Goal: Check status: Check status

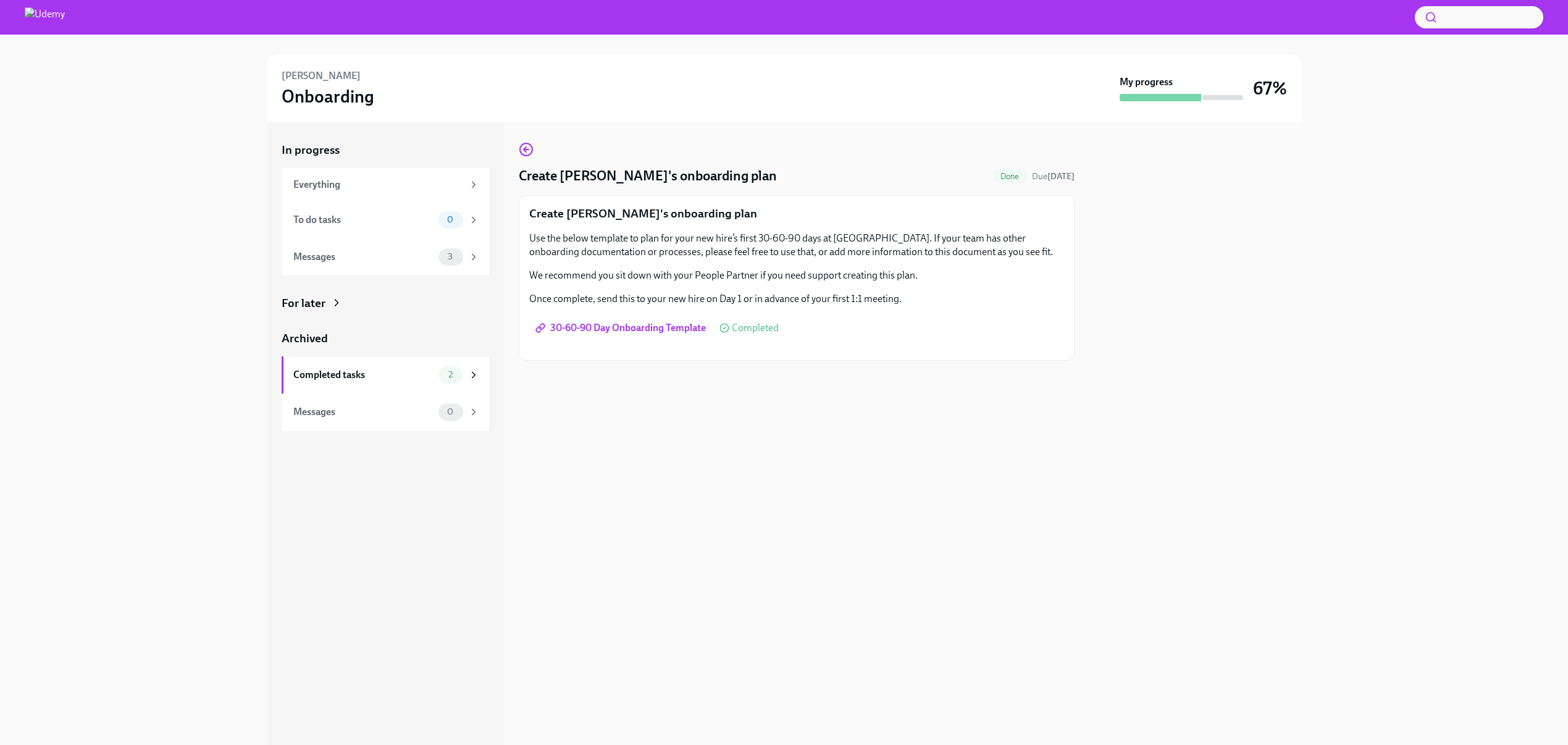
click at [176, 296] on div "In progress Everything To do tasks 0 Messages 3 For later Archived Completed ta…" at bounding box center [784, 434] width 1528 height 623
click at [366, 379] on div "Completed tasks" at bounding box center [363, 375] width 140 height 14
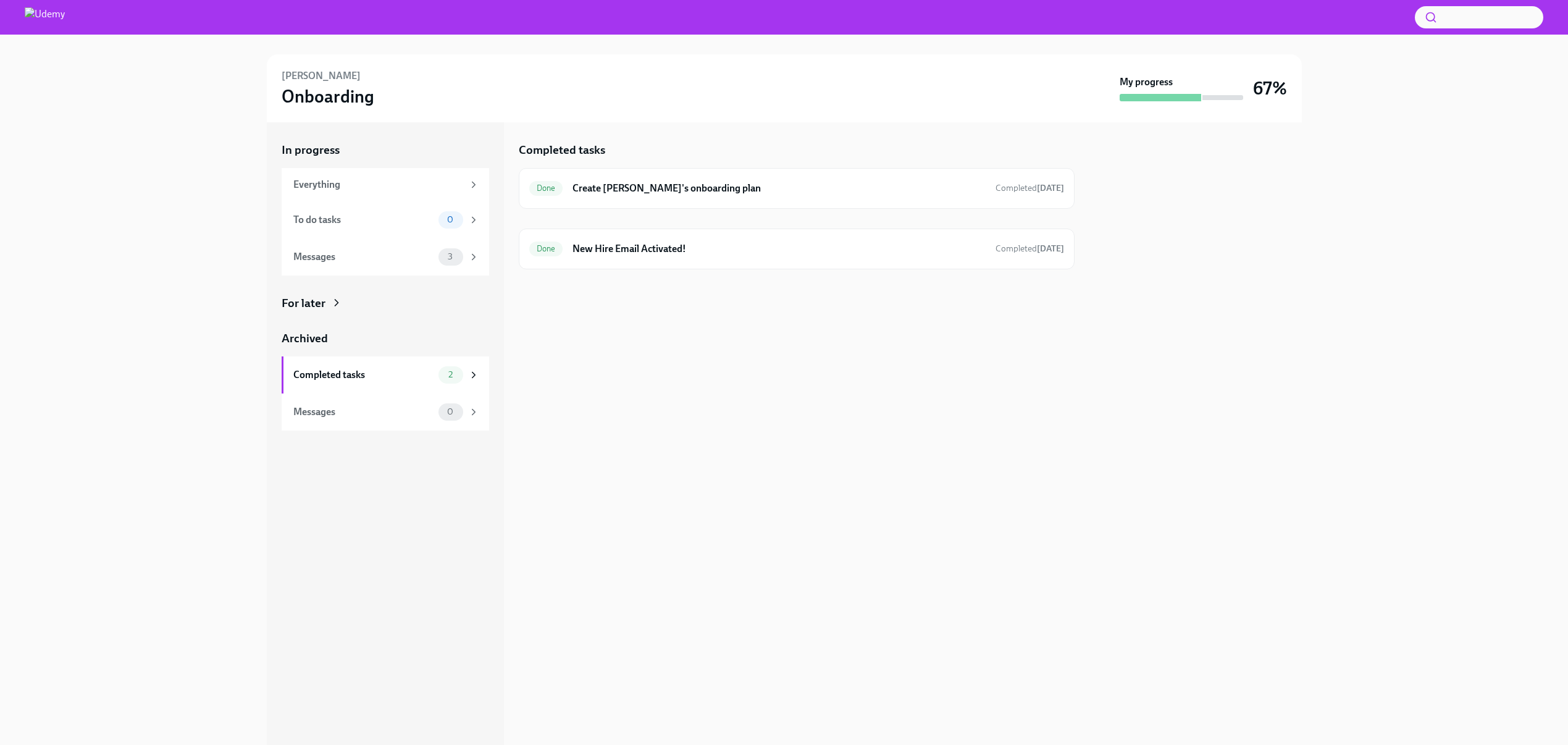
click at [859, 312] on div "Completed tasks Done Create [PERSON_NAME]'s onboarding plan Completed [DATE] Do…" at bounding box center [796, 434] width 555 height 623
click at [594, 380] on div "Completed tasks Done Create [PERSON_NAME]'s onboarding plan Completed [DATE] Do…" at bounding box center [796, 434] width 555 height 623
click at [472, 375] on icon at bounding box center [473, 374] width 11 height 11
drag, startPoint x: 1155, startPoint y: 89, endPoint x: 1244, endPoint y: 89, distance: 89.0
click at [1155, 89] on div "My progress" at bounding box center [1181, 88] width 124 height 26
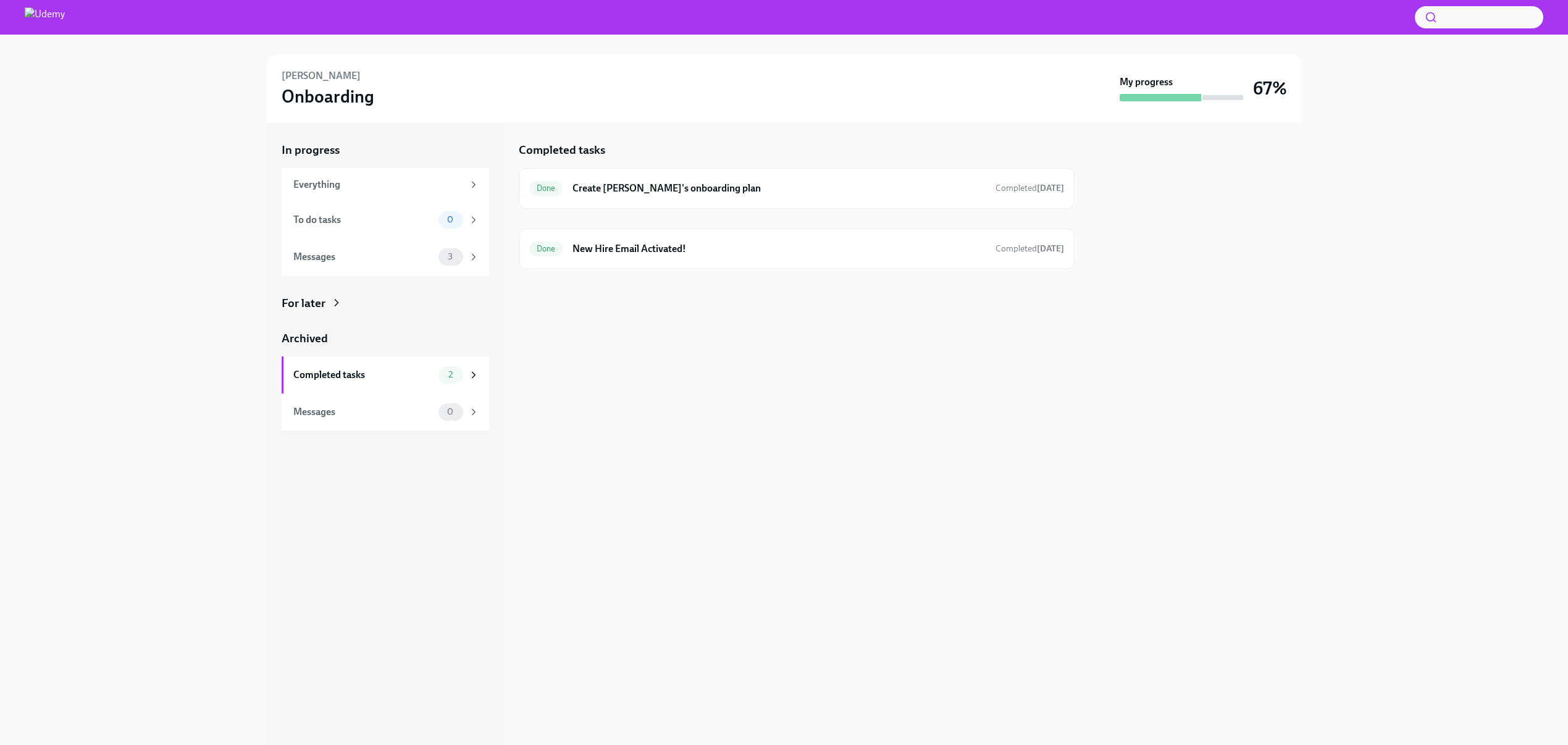
click at [1263, 91] on h3 "67%" at bounding box center [1270, 88] width 34 height 22
click at [325, 97] on h3 "Onboarding" at bounding box center [327, 96] width 92 height 22
click at [330, 72] on h6 "[PERSON_NAME]" at bounding box center [321, 76] width 79 height 14
click at [343, 179] on div "Everything" at bounding box center [378, 185] width 170 height 14
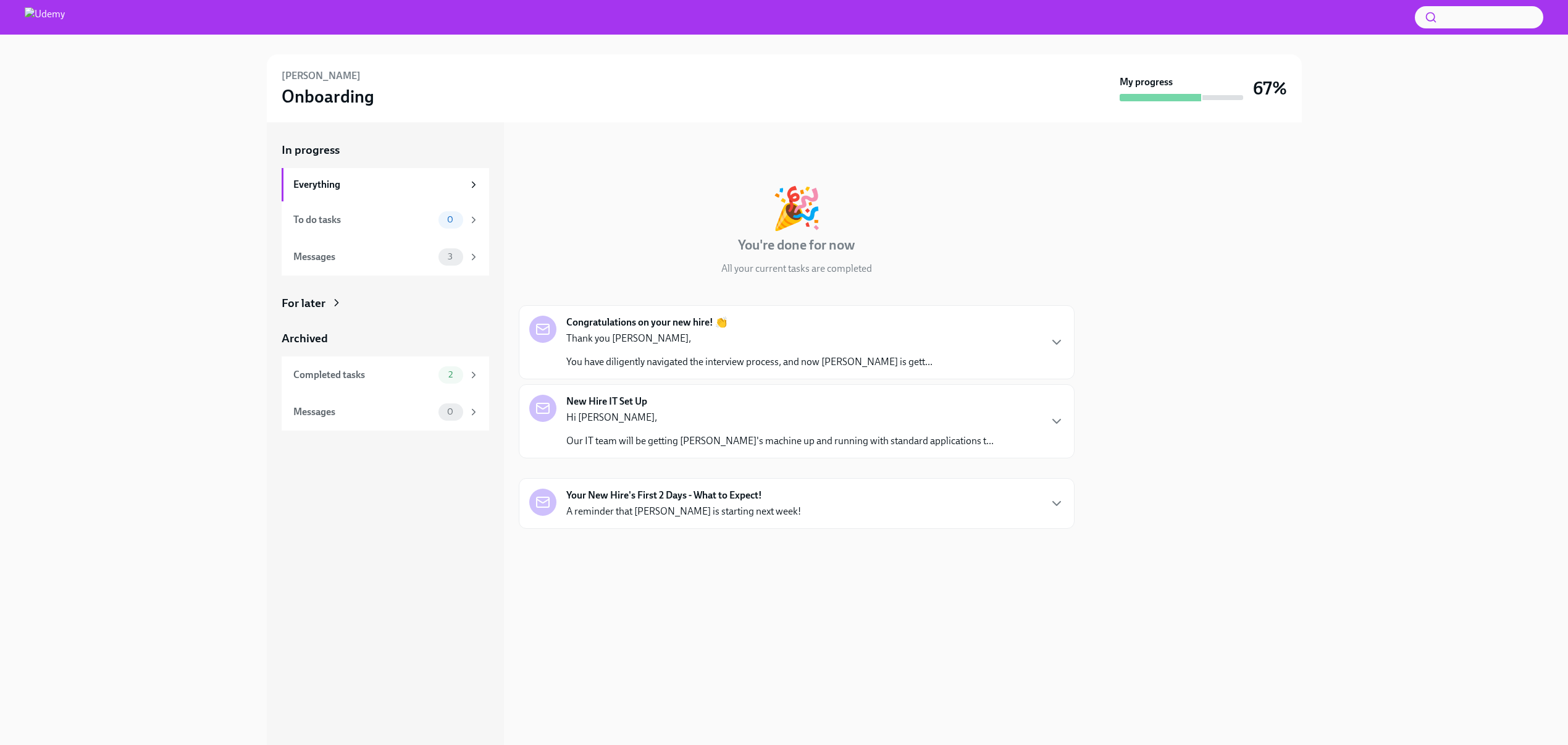
drag, startPoint x: 102, startPoint y: 261, endPoint x: 206, endPoint y: 287, distance: 107.2
click at [102, 261] on div "In progress Everything To do tasks 0 Messages 3 For later Archived Completed ta…" at bounding box center [784, 434] width 1528 height 623
click at [1276, 415] on div at bounding box center [1196, 434] width 212 height 623
